Goal: Check status: Check status

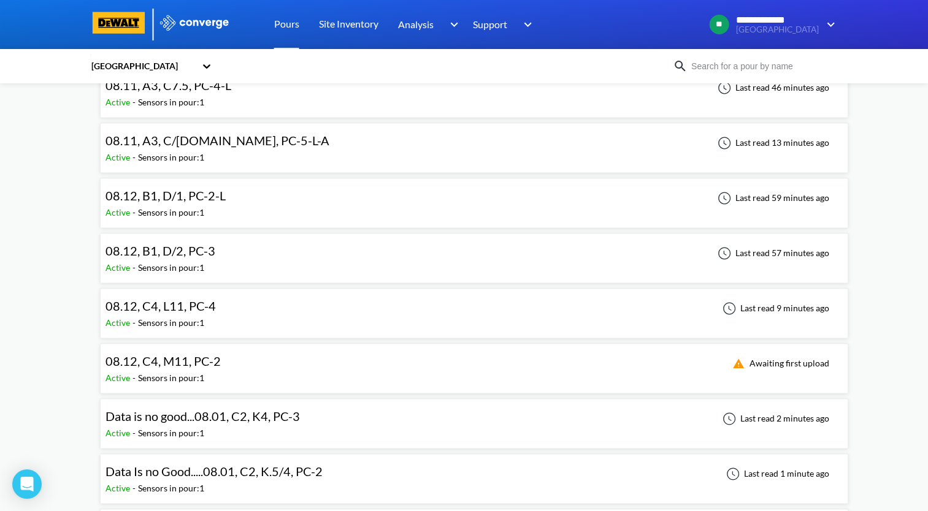
scroll to position [1655, 0]
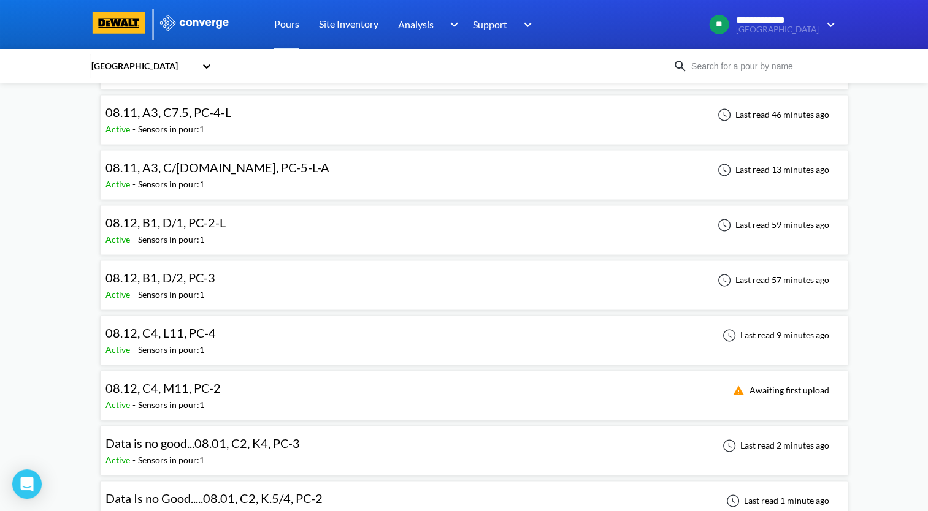
click at [229, 381] on div "08.12, C4, M11, PC-2 Active - Sensors in pour: 1 Awaiting first upload" at bounding box center [473, 395] width 737 height 39
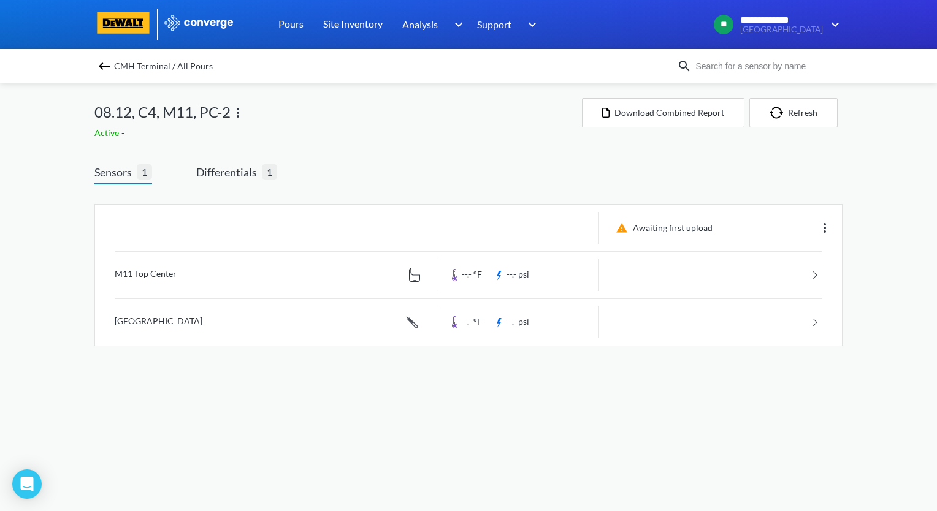
click at [238, 114] on img at bounding box center [238, 112] width 15 height 15
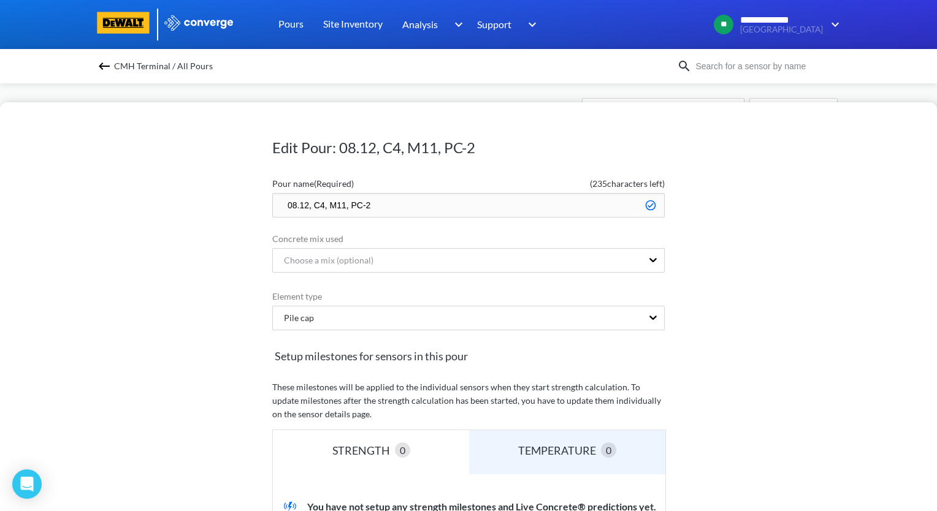
drag, startPoint x: 436, startPoint y: 205, endPoint x: 242, endPoint y: 208, distance: 194.4
click at [242, 208] on div "Edit Pour: 08.12, C4, M11, PC-2 Pour name (Required) ( 235 characters left) 08.…" at bounding box center [468, 306] width 937 height 409
type input "TBD"
click at [192, 297] on div "Edit Pour: 08.12, C4, M11, PC-2 Pour name (Required) ( 252 characters left) TBD…" at bounding box center [468, 306] width 937 height 409
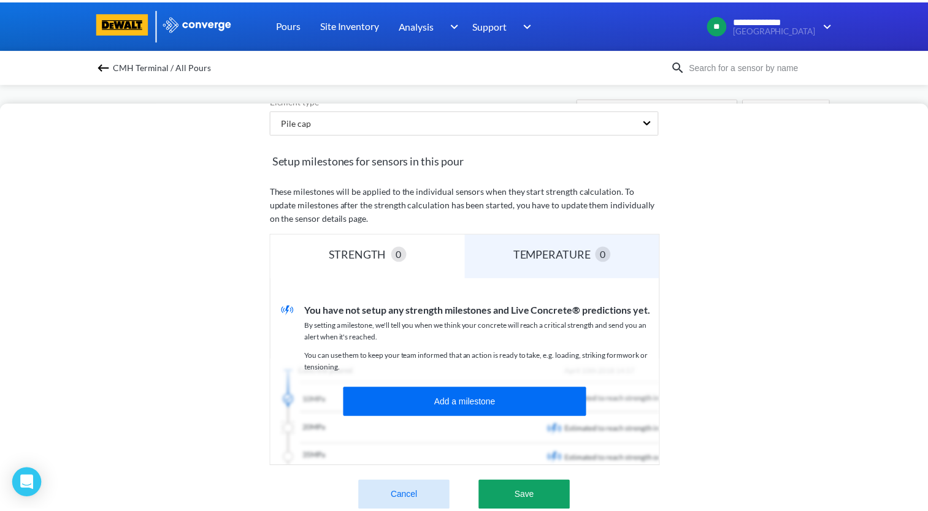
scroll to position [303, 0]
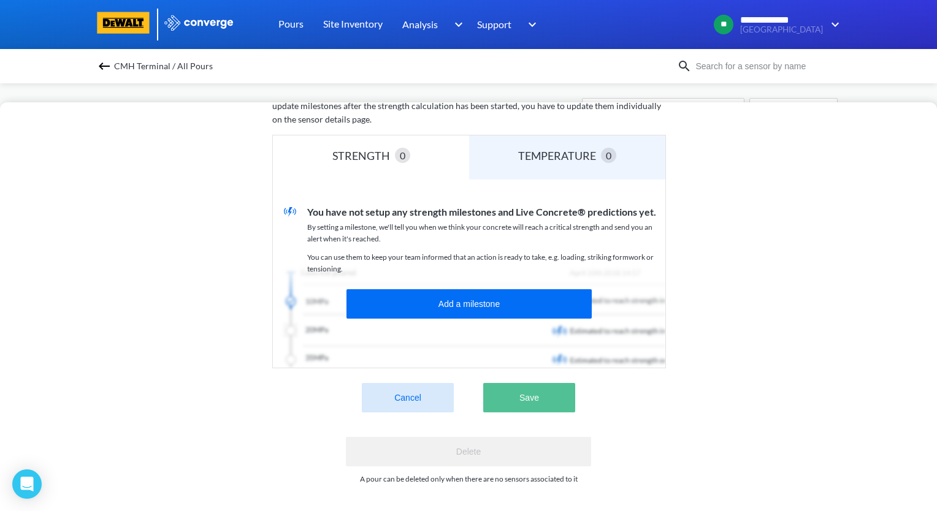
click at [549, 396] on button "Save" at bounding box center [529, 397] width 92 height 29
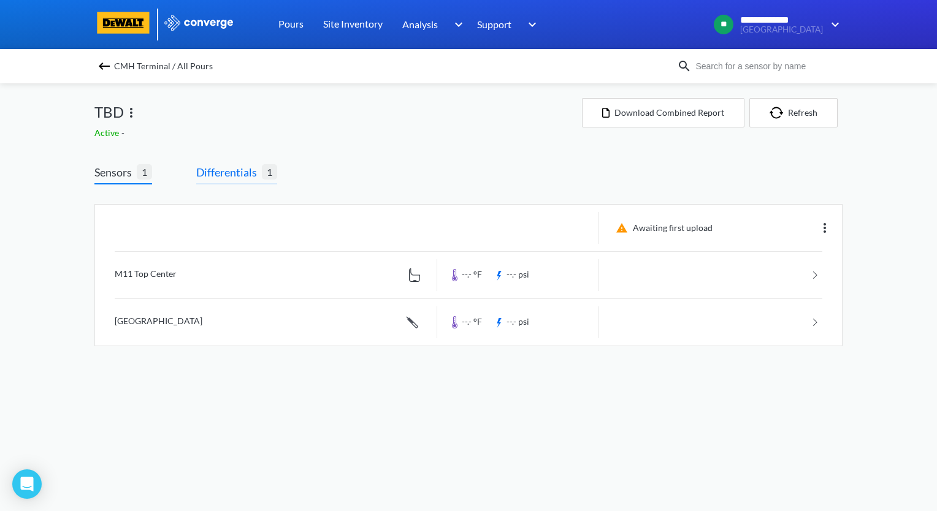
click at [242, 174] on span "Differentials" at bounding box center [229, 172] width 66 height 17
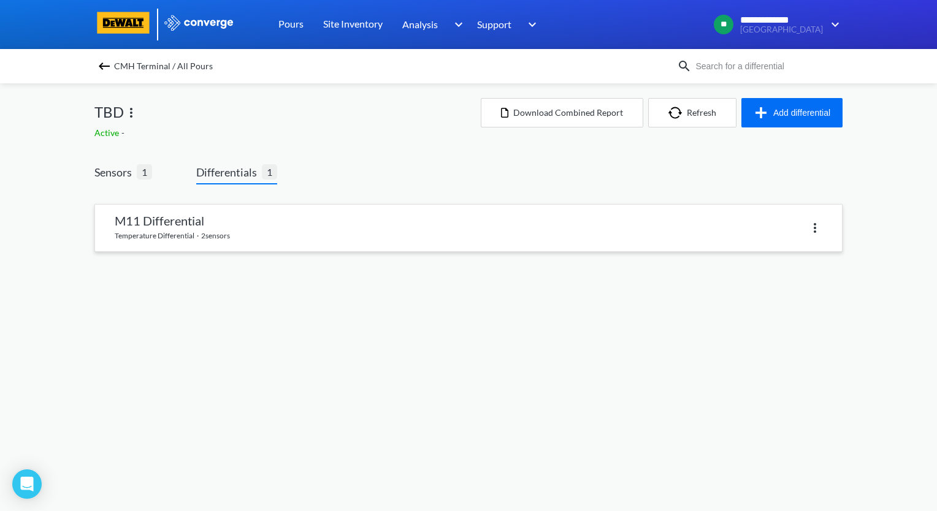
click at [814, 229] on img at bounding box center [814, 228] width 15 height 15
click at [778, 227] on div "Delete" at bounding box center [783, 227] width 78 height 23
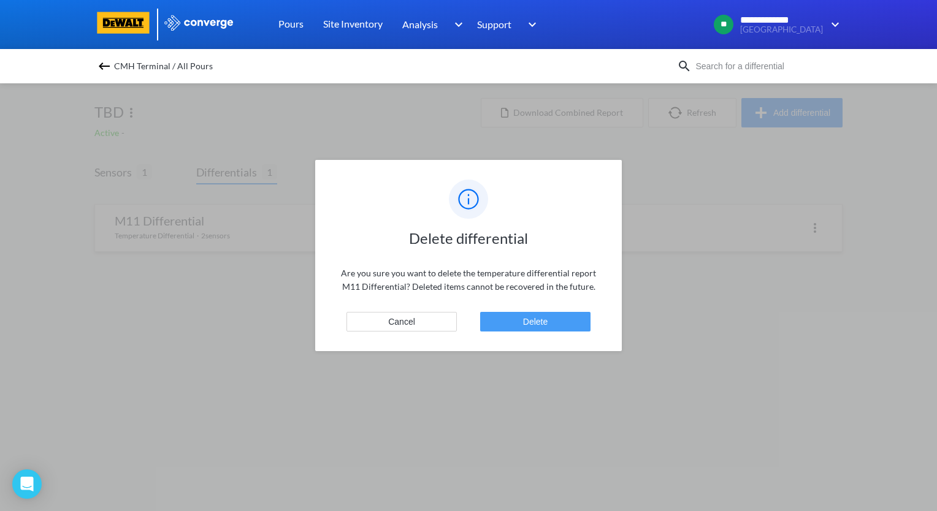
click at [554, 316] on button "Delete" at bounding box center [535, 322] width 110 height 20
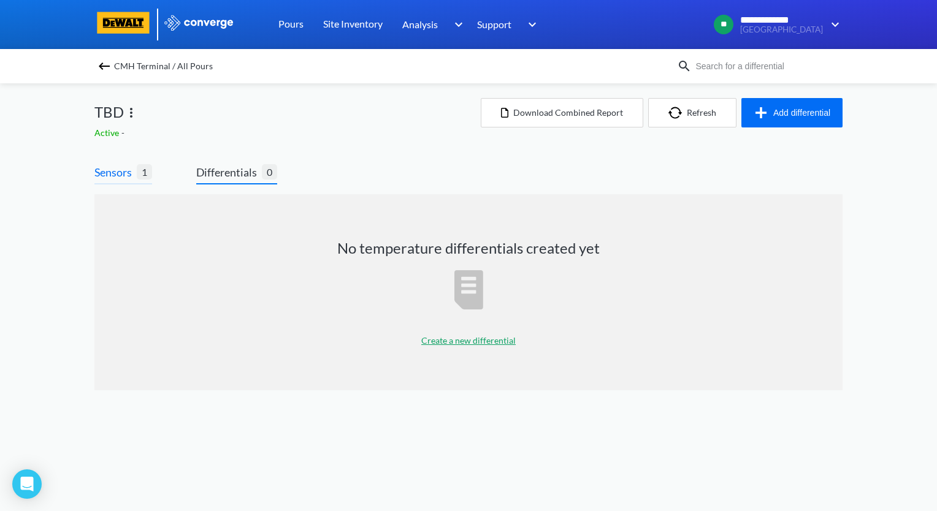
click at [116, 167] on span "Sensors" at bounding box center [115, 172] width 42 height 17
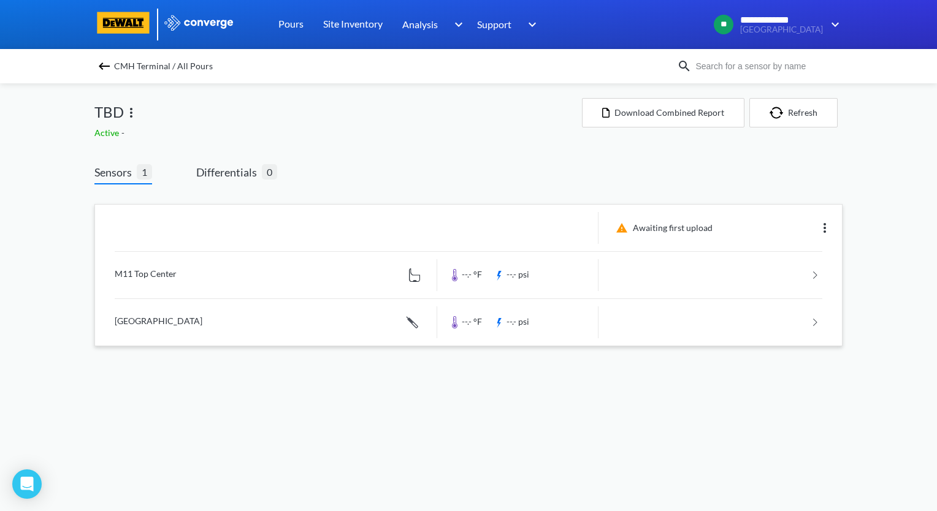
click at [826, 231] on img at bounding box center [824, 228] width 15 height 15
click at [790, 226] on div "Edit" at bounding box center [792, 227] width 78 height 23
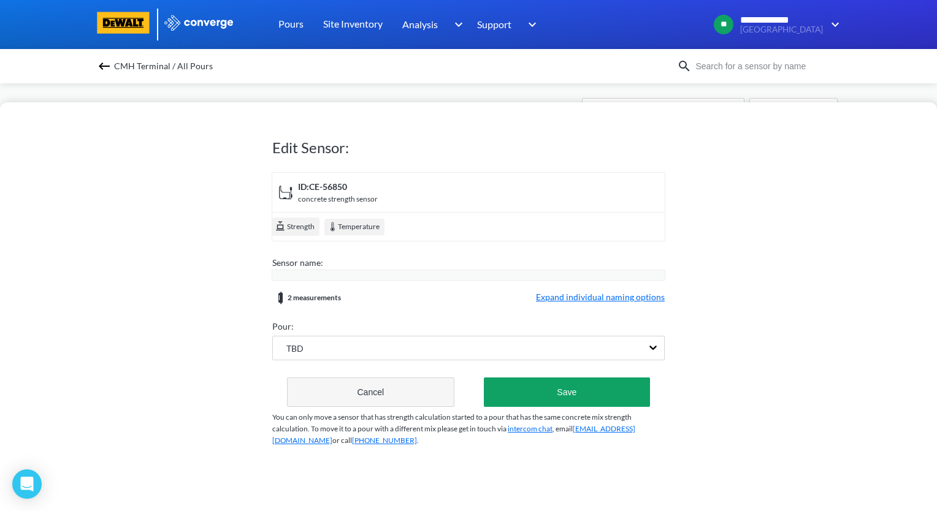
click at [354, 384] on button "Cancel" at bounding box center [370, 392] width 167 height 29
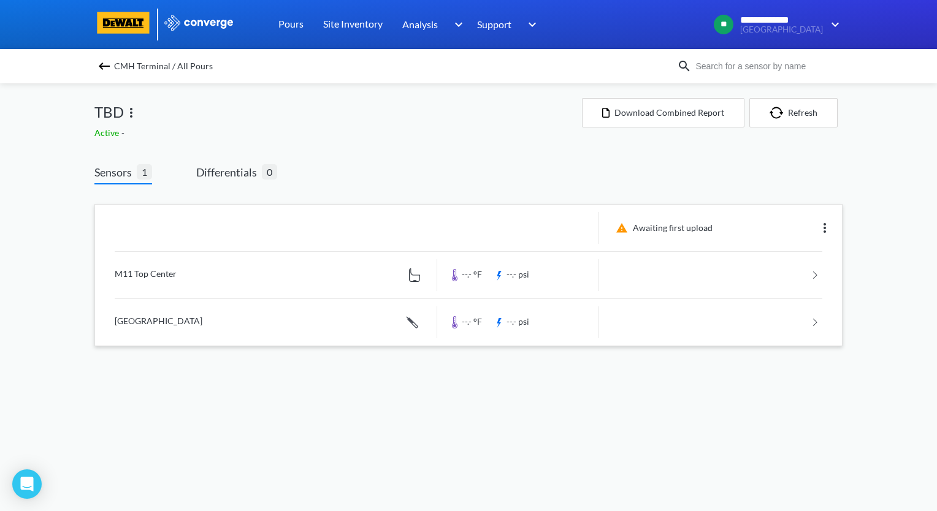
click at [135, 395] on body "**********" at bounding box center [468, 255] width 937 height 511
click at [108, 71] on img at bounding box center [104, 66] width 15 height 15
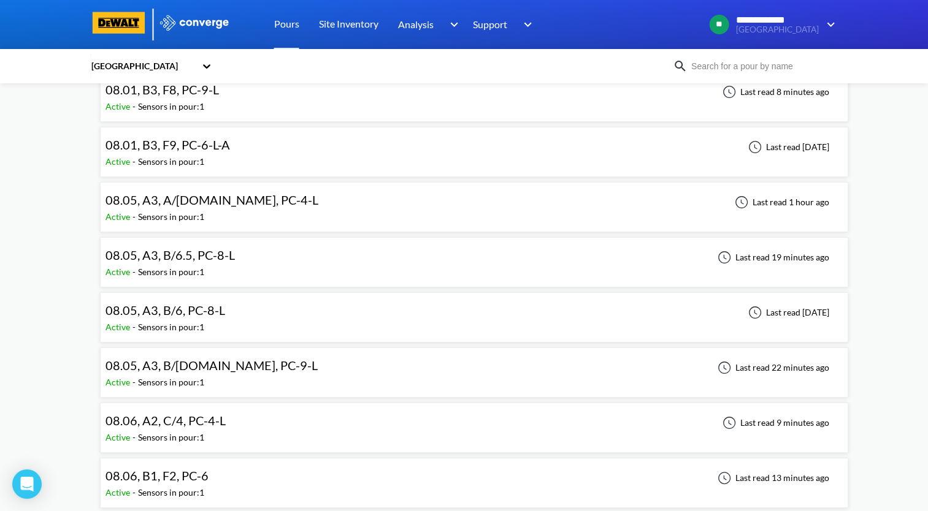
scroll to position [61, 0]
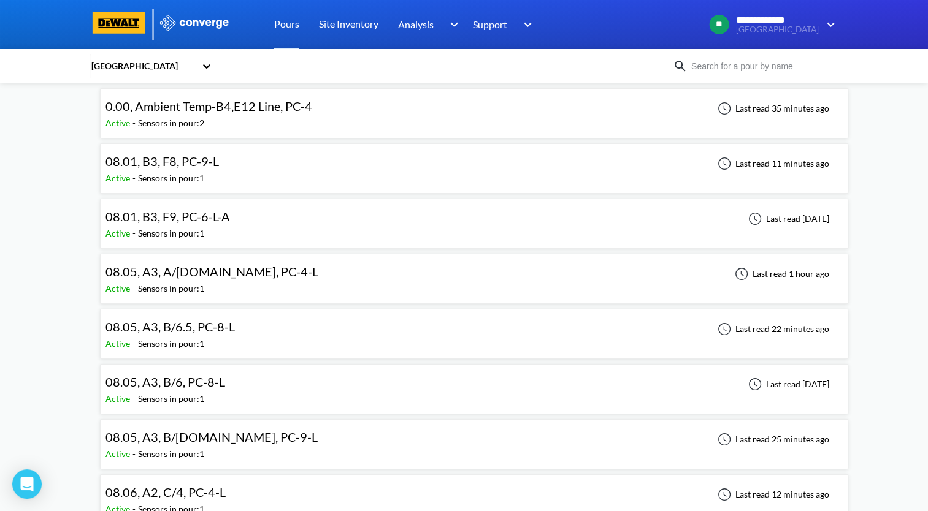
scroll to position [123, 0]
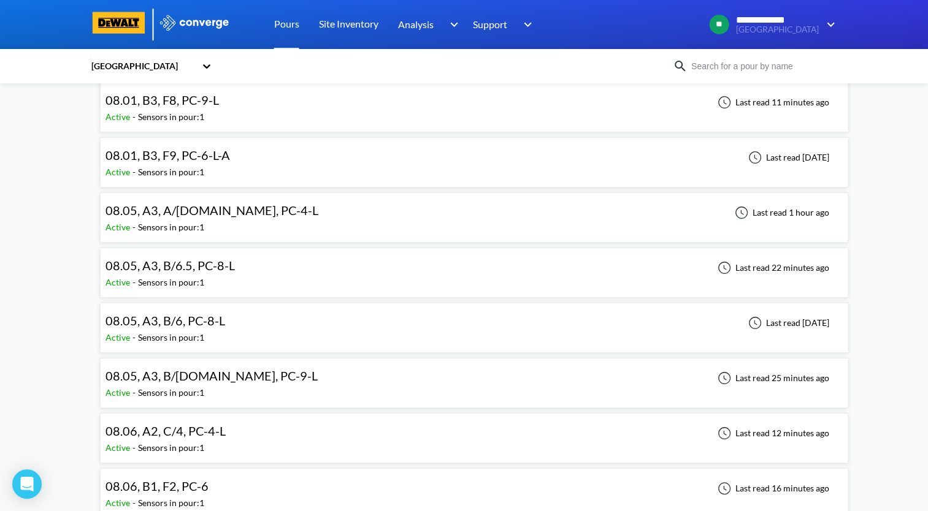
click at [272, 267] on div "08.05, A3, B/6.5, PC-8-L Active - Sensors in pour: 1 Last read 22 minutes ago" at bounding box center [473, 272] width 737 height 39
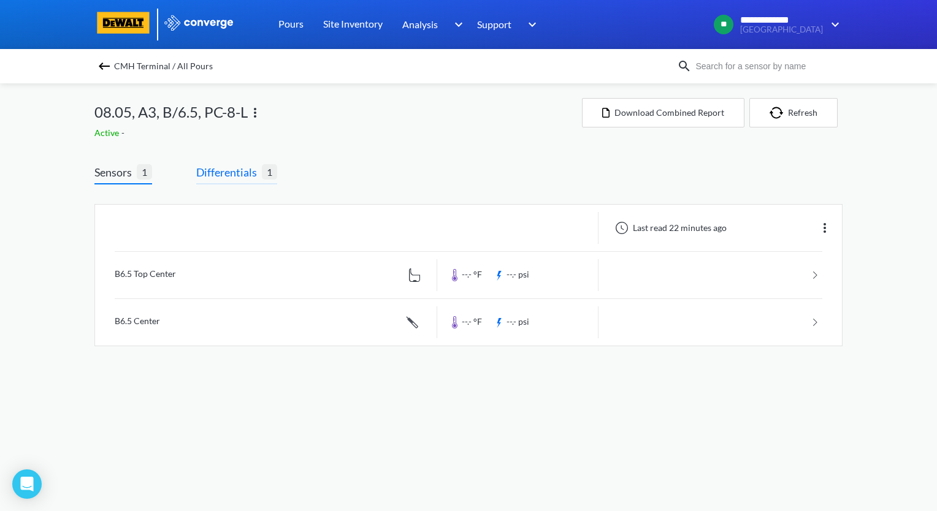
click at [227, 174] on span "Differentials" at bounding box center [229, 172] width 66 height 17
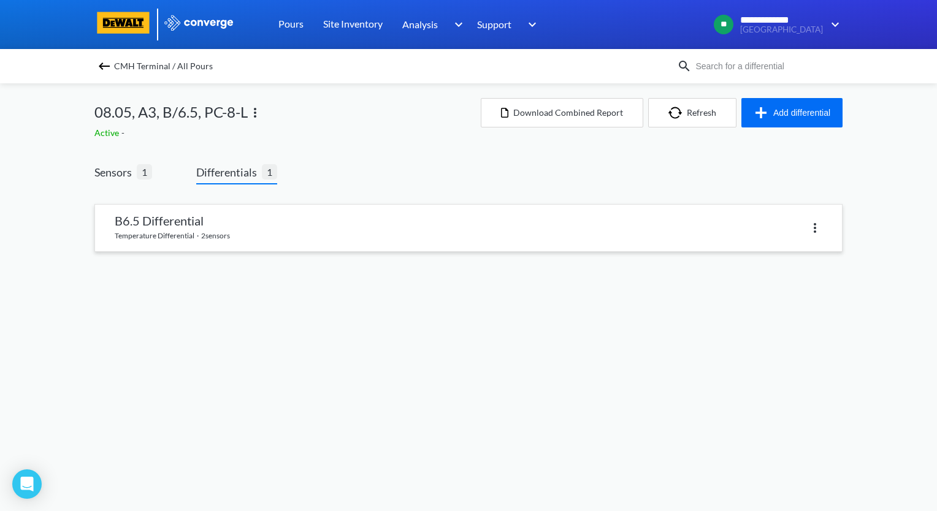
click at [219, 213] on link at bounding box center [468, 228] width 747 height 47
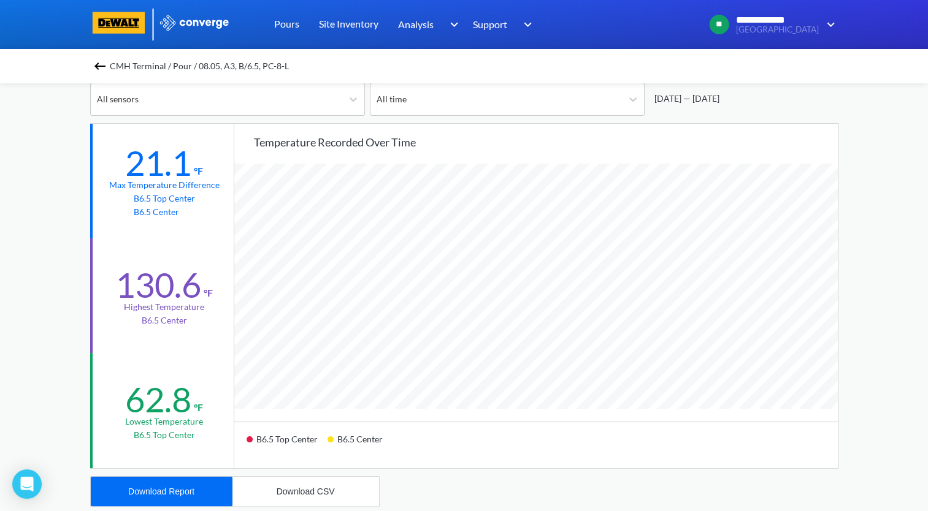
scroll to position [123, 0]
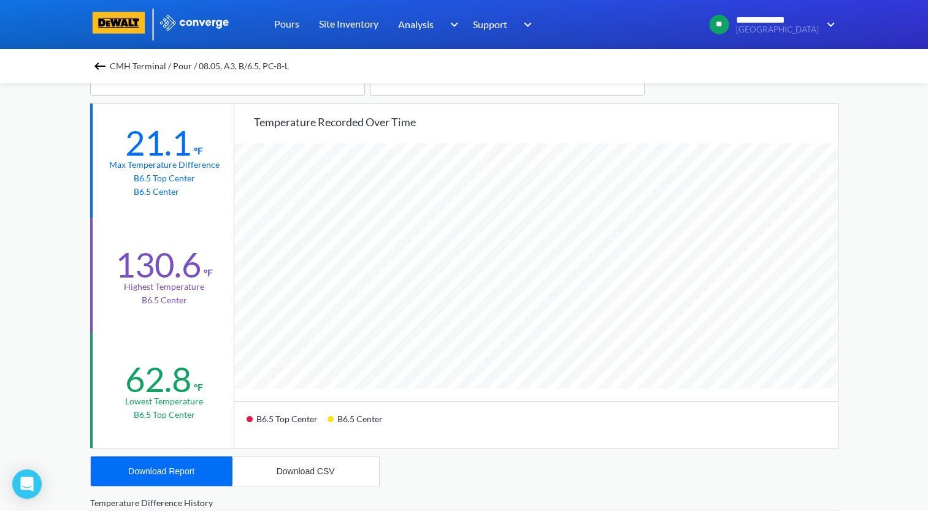
click at [98, 65] on img at bounding box center [100, 66] width 15 height 15
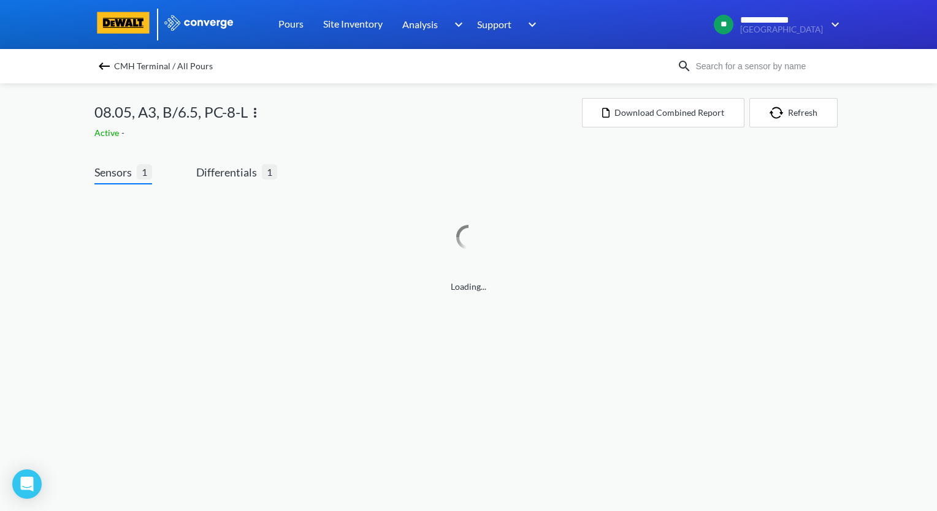
click at [110, 69] on img at bounding box center [104, 66] width 15 height 15
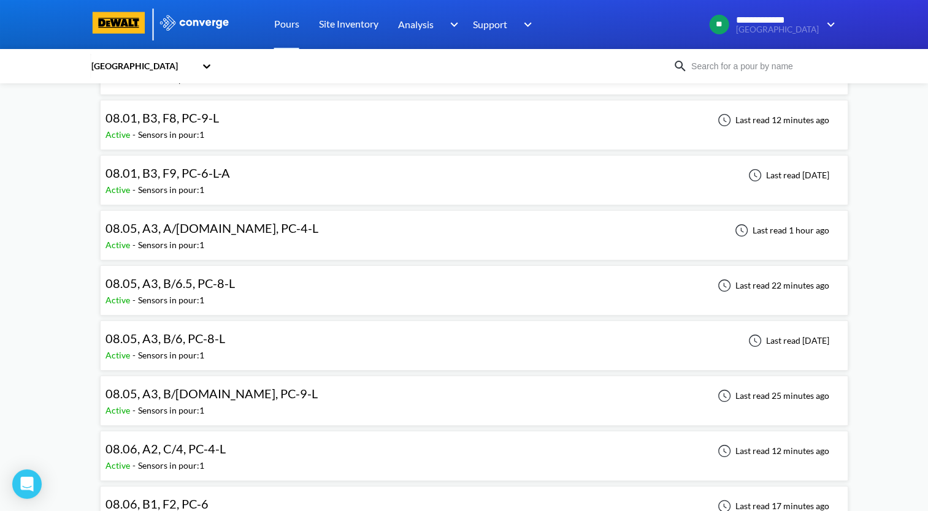
scroll to position [123, 0]
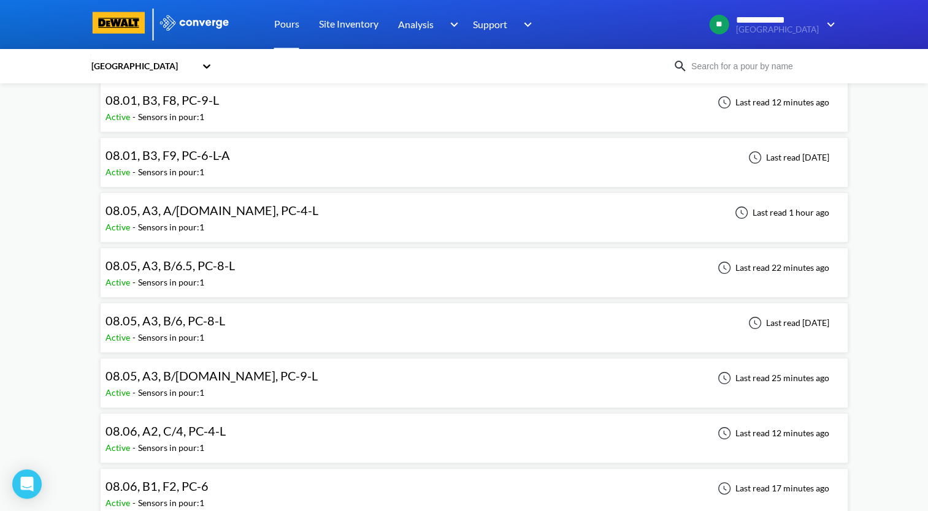
click at [279, 381] on div "08.05, A3, B/[DOMAIN_NAME], PC-9-L Active - Sensors in pour: 1 Last read 25 min…" at bounding box center [473, 383] width 737 height 39
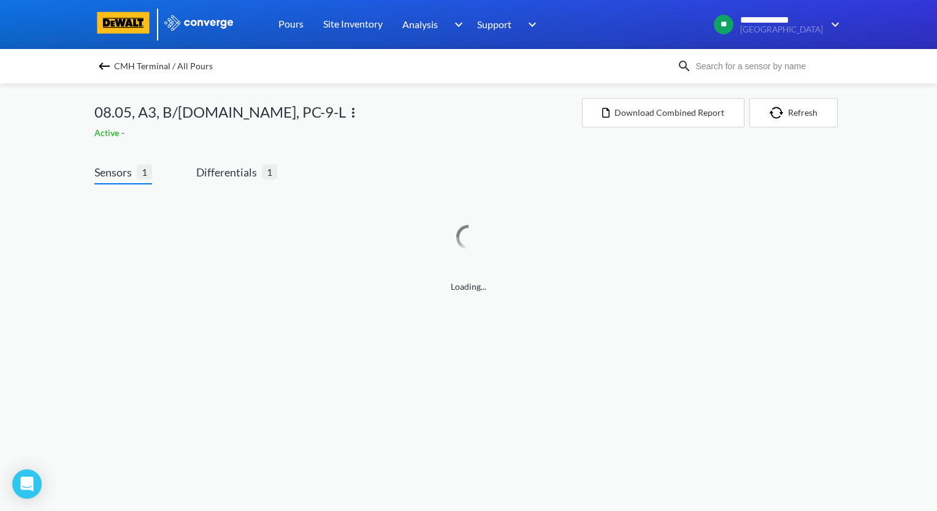
click at [231, 158] on div "Sensors 1 Differentials 1 Loading..." at bounding box center [468, 232] width 748 height 172
click at [231, 182] on span "Differentials 1" at bounding box center [236, 174] width 81 height 21
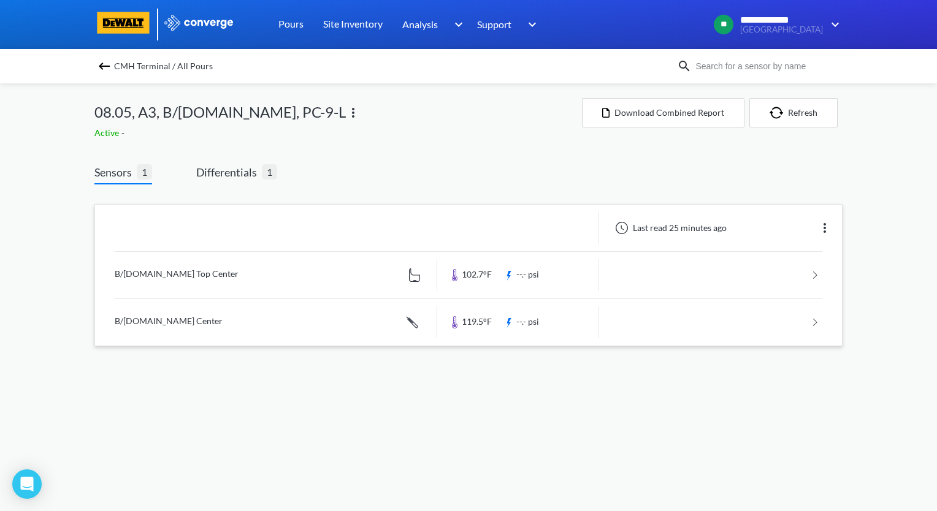
click at [287, 273] on link at bounding box center [468, 275] width 707 height 47
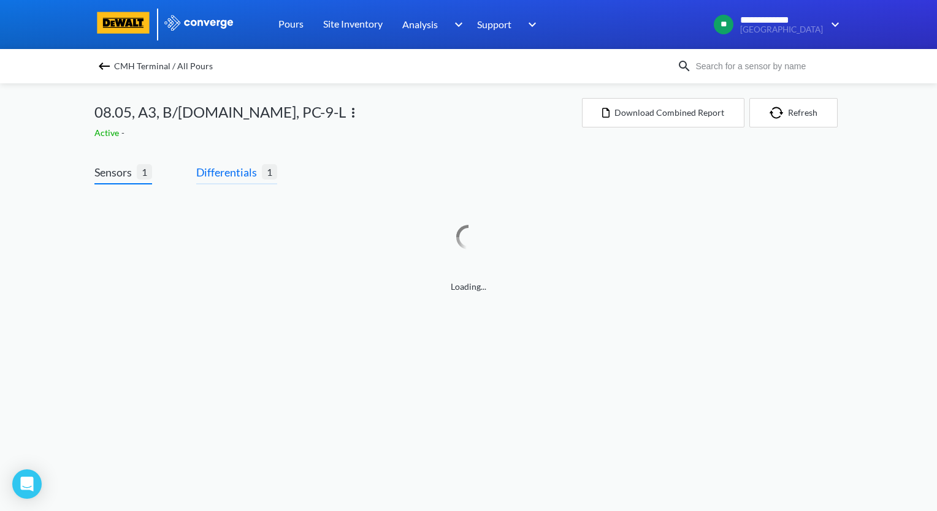
click at [236, 177] on span "Differentials" at bounding box center [229, 172] width 66 height 17
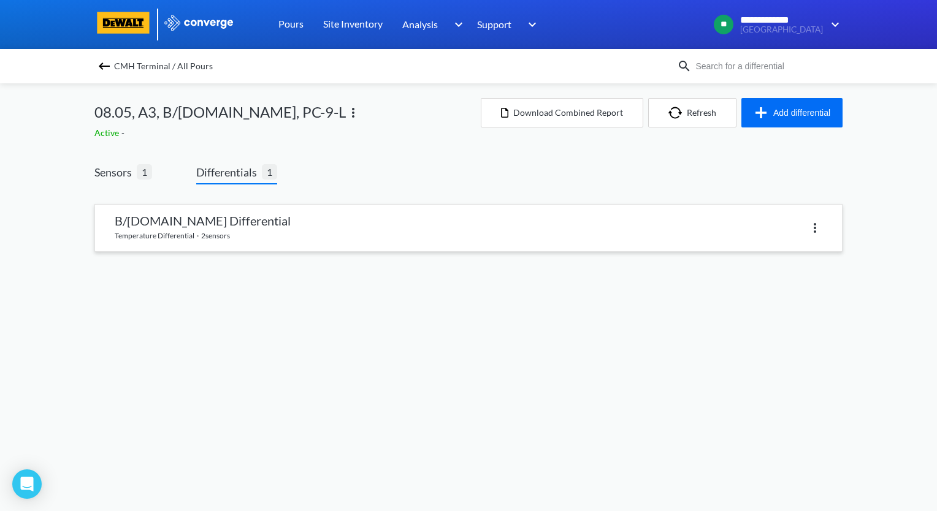
click at [251, 242] on link at bounding box center [468, 228] width 747 height 47
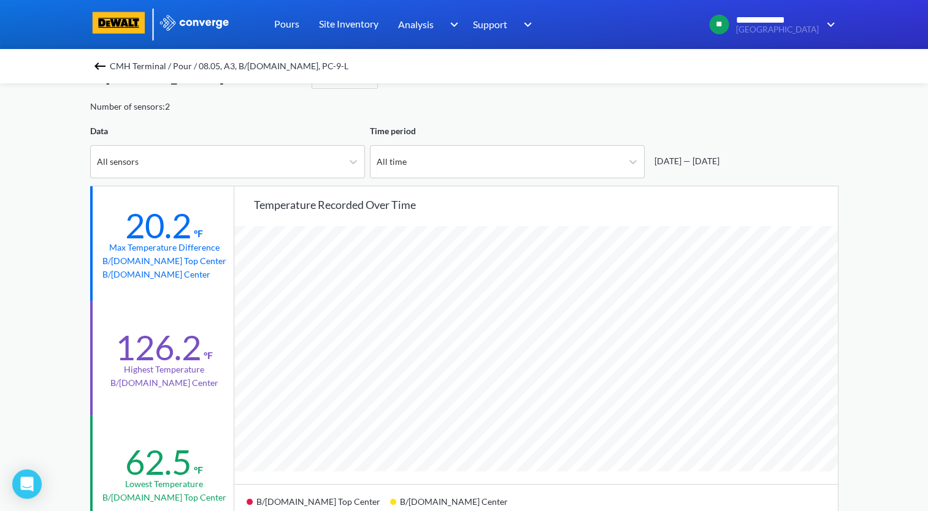
scroll to position [61, 0]
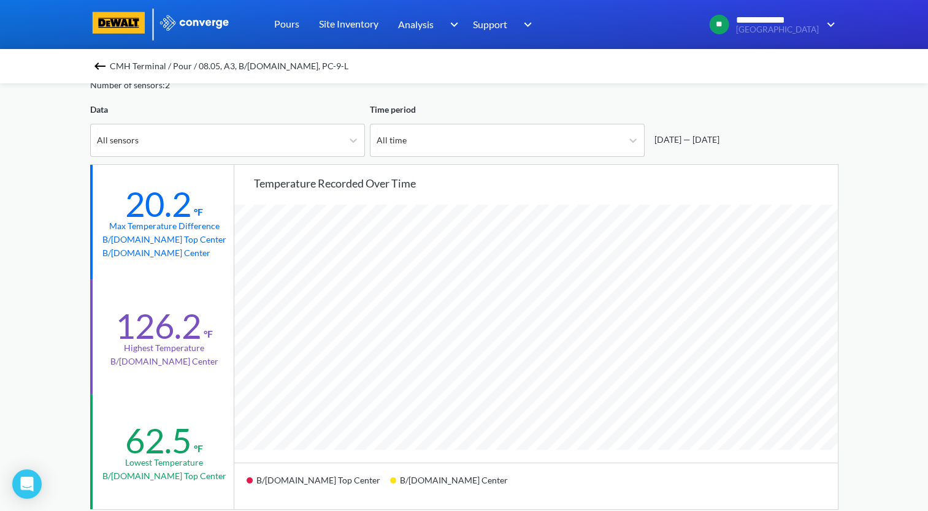
click at [104, 64] on img at bounding box center [100, 66] width 15 height 15
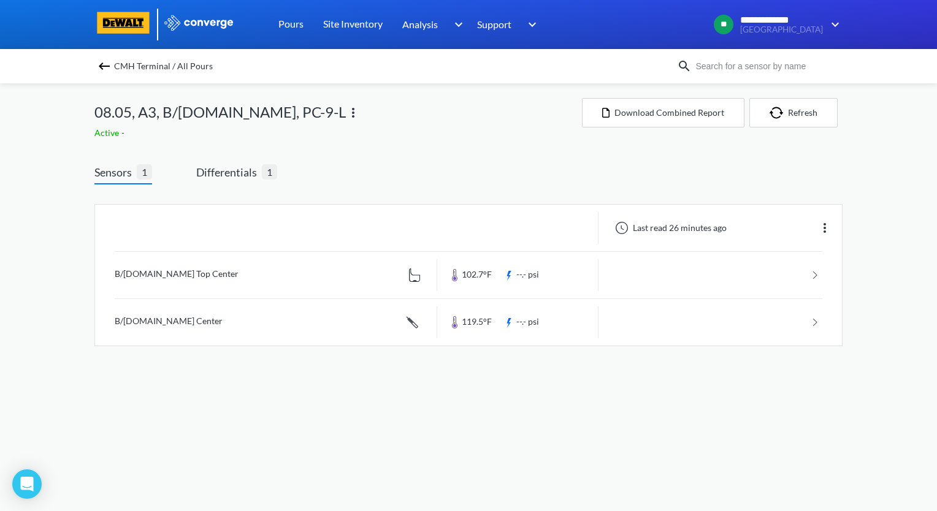
click at [101, 66] on img at bounding box center [104, 66] width 15 height 15
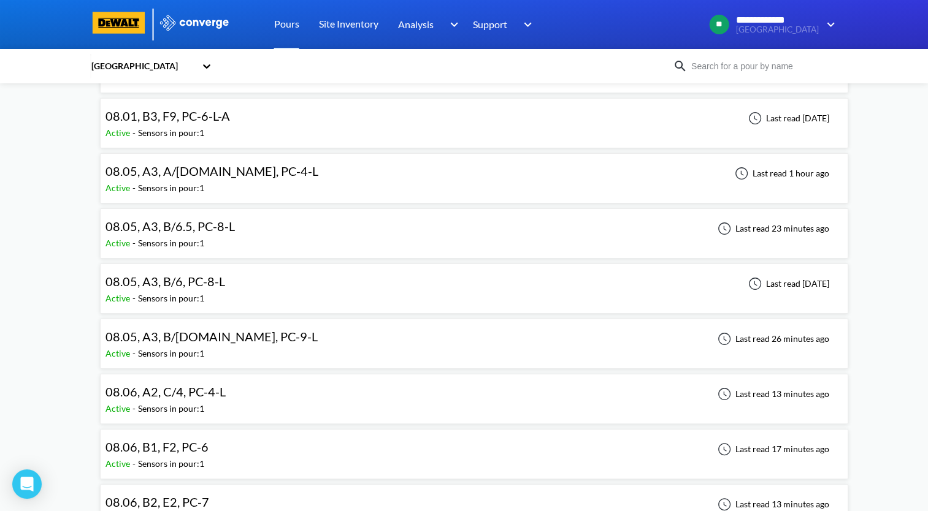
scroll to position [184, 0]
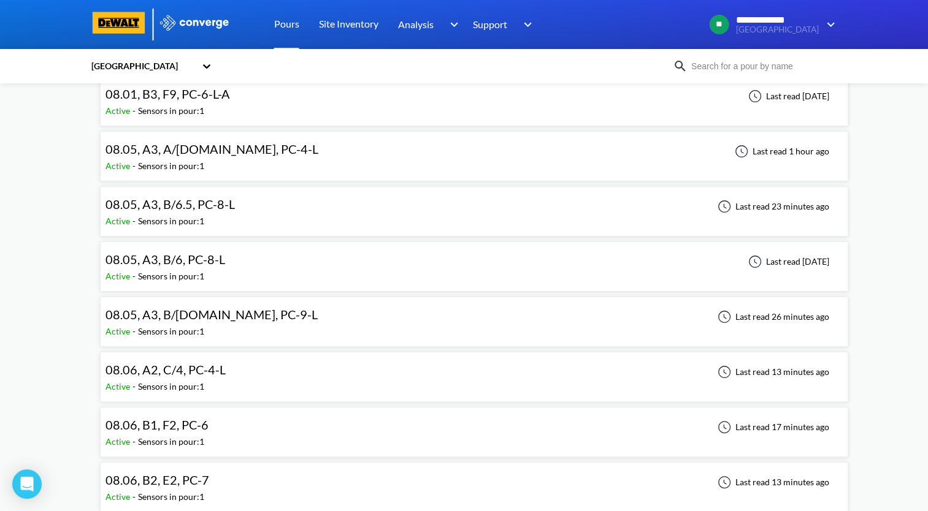
click at [278, 371] on div "08.06, A2, C/4, PC-4-L Active - Sensors in pour: 1 Last read 13 minutes ago" at bounding box center [473, 376] width 737 height 39
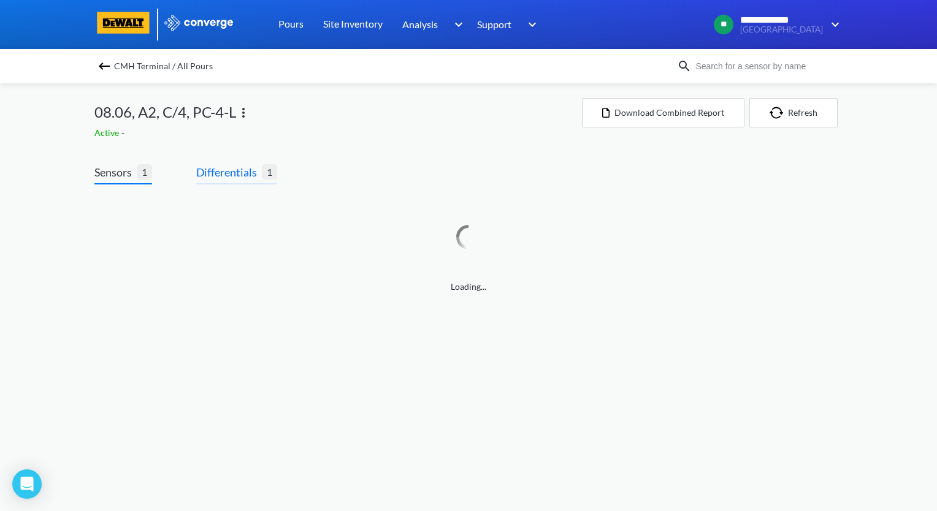
click at [243, 178] on span "Differentials" at bounding box center [229, 172] width 66 height 17
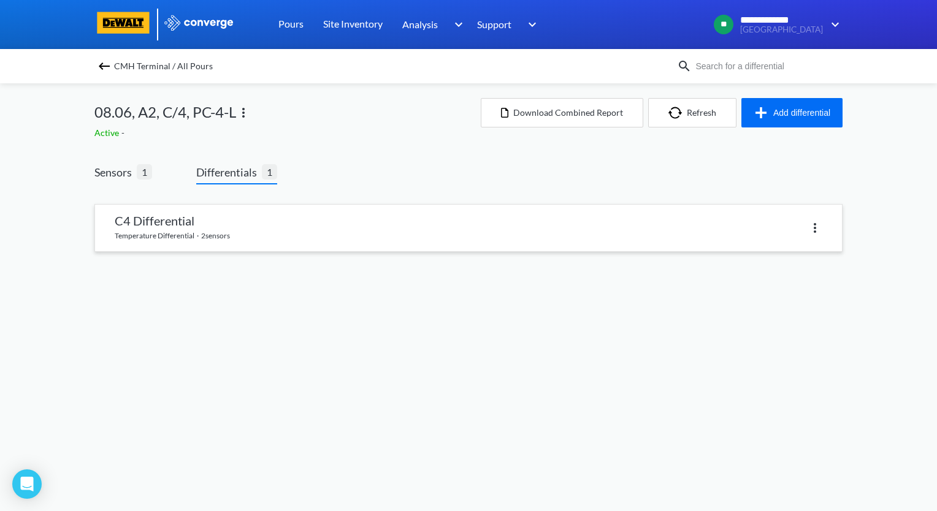
click at [292, 243] on link at bounding box center [468, 228] width 747 height 47
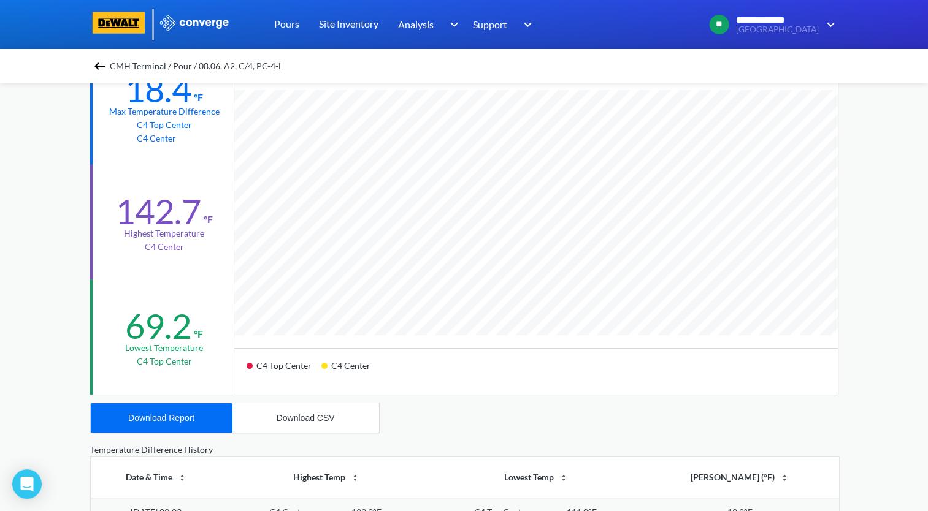
scroll to position [184, 0]
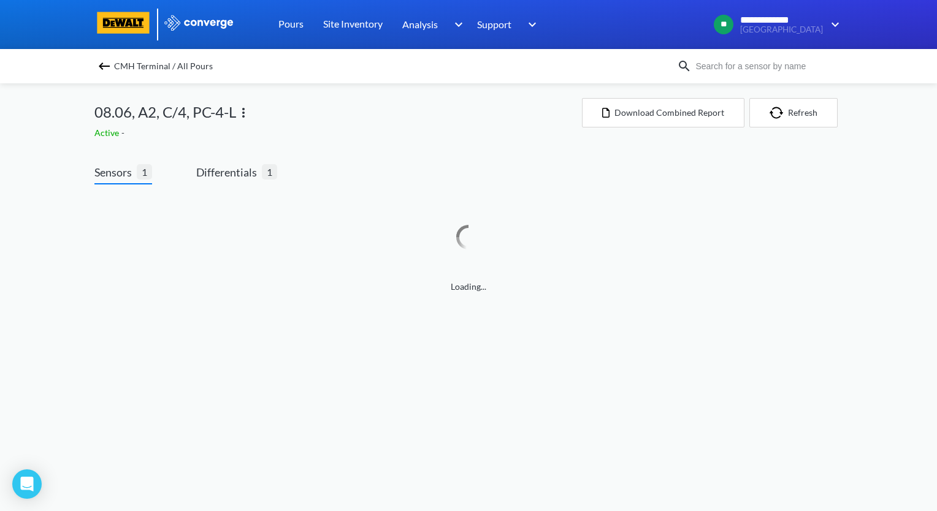
click at [101, 63] on img at bounding box center [104, 66] width 15 height 15
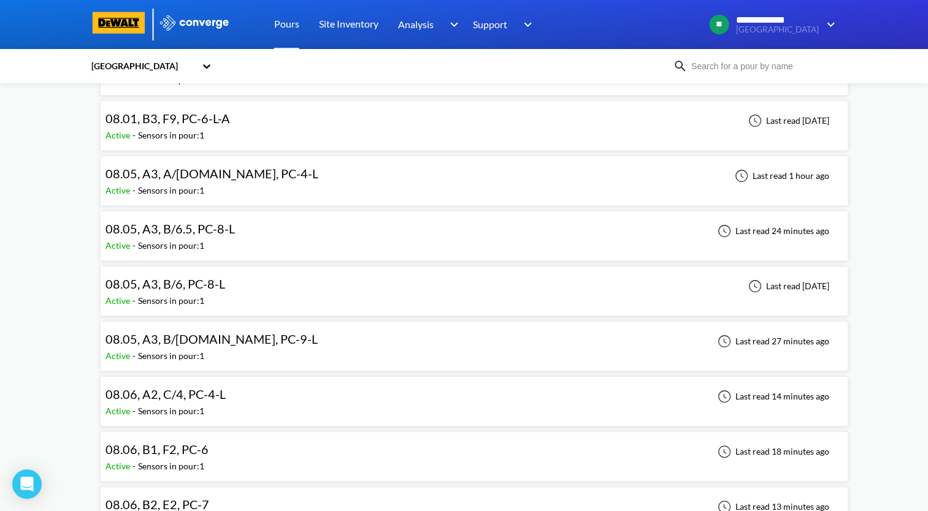
scroll to position [245, 0]
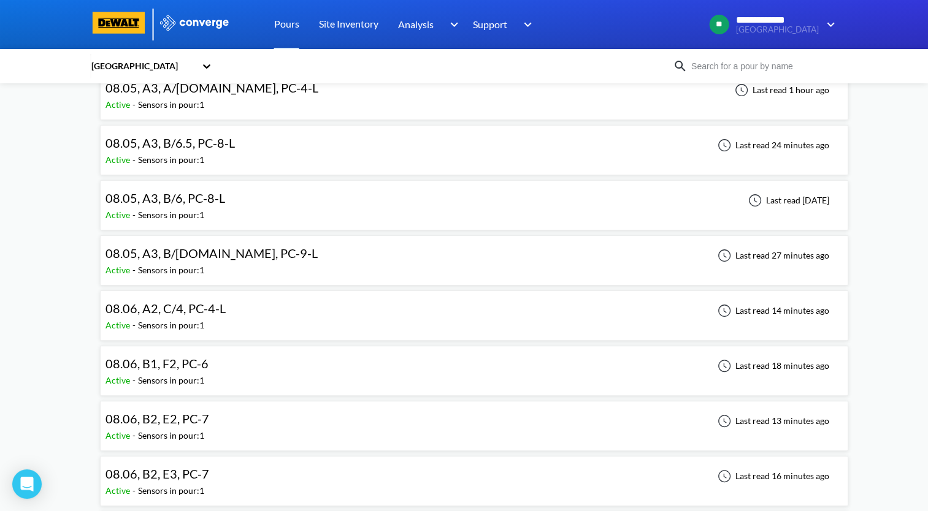
click at [249, 367] on div "08.06, B1, F2, PC-6 Active - Sensors in pour: 1 Last read 18 minutes ago" at bounding box center [473, 370] width 737 height 39
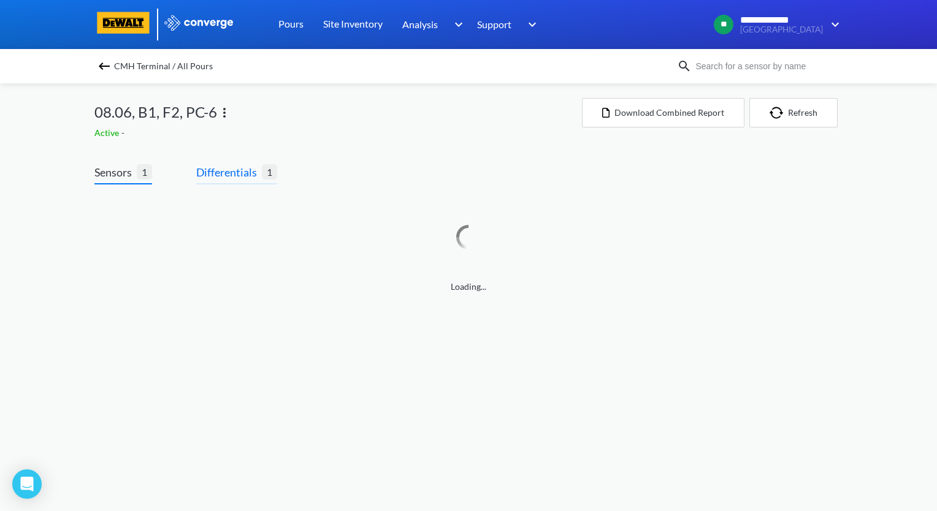
click at [215, 173] on span "Differentials" at bounding box center [229, 172] width 66 height 17
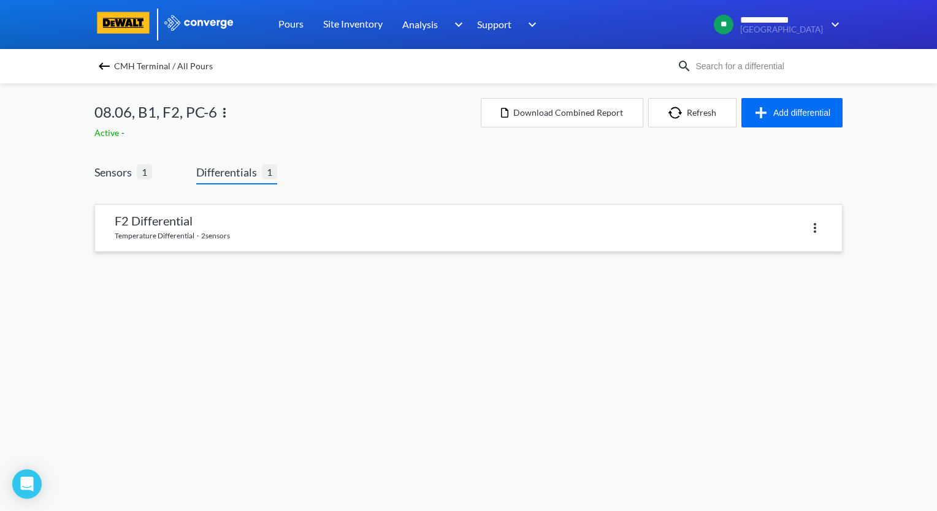
click at [248, 230] on link at bounding box center [468, 228] width 747 height 47
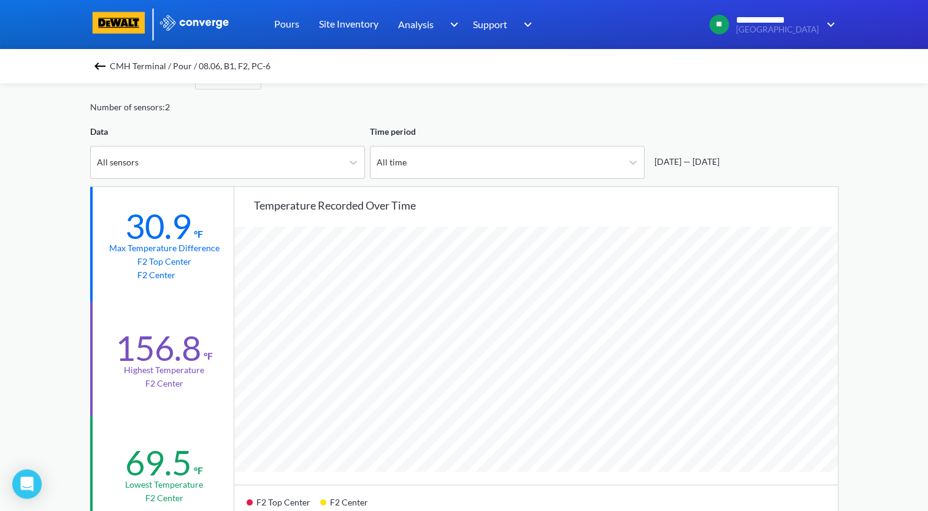
scroll to position [61, 0]
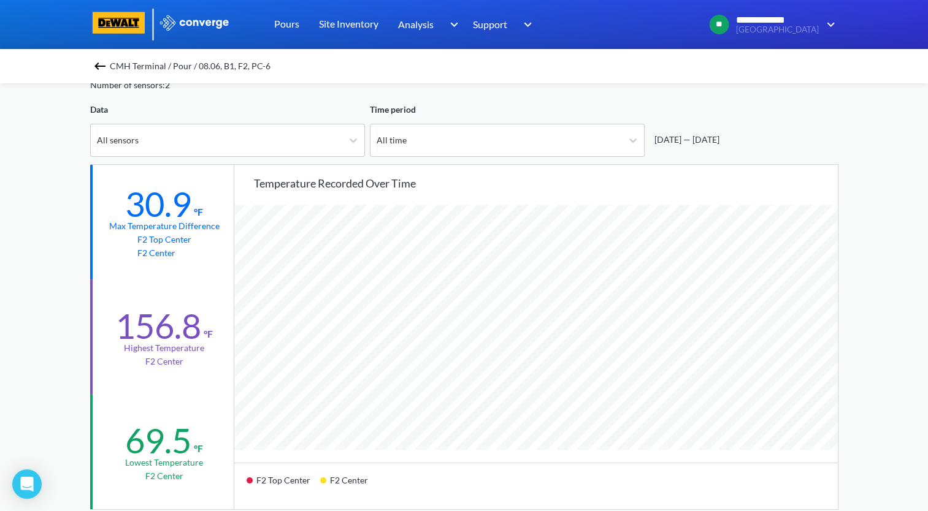
click at [103, 72] on img at bounding box center [100, 66] width 15 height 15
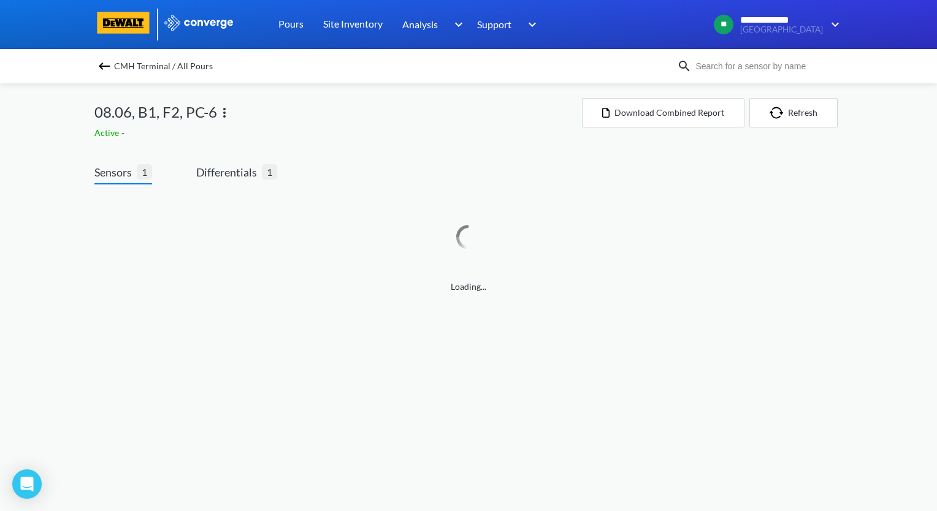
click at [101, 64] on img at bounding box center [104, 66] width 15 height 15
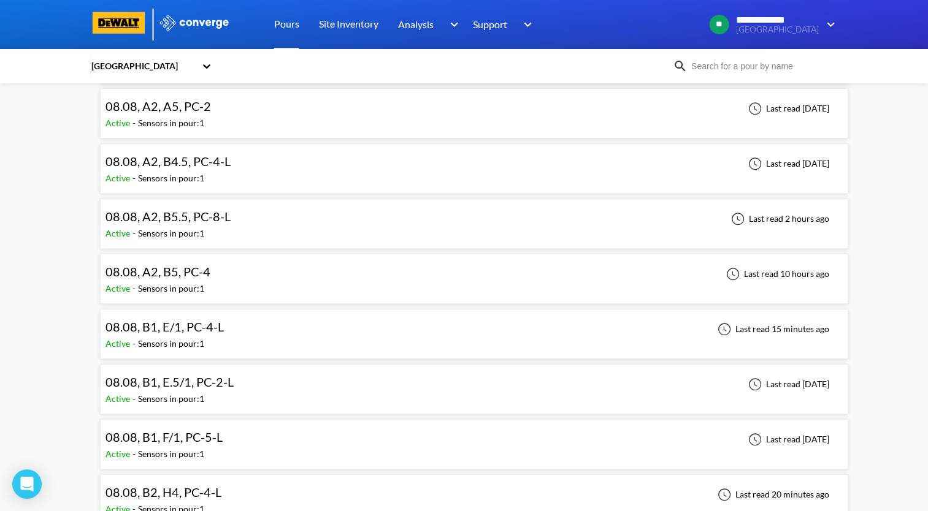
scroll to position [1226, 0]
